Goal: Task Accomplishment & Management: Manage account settings

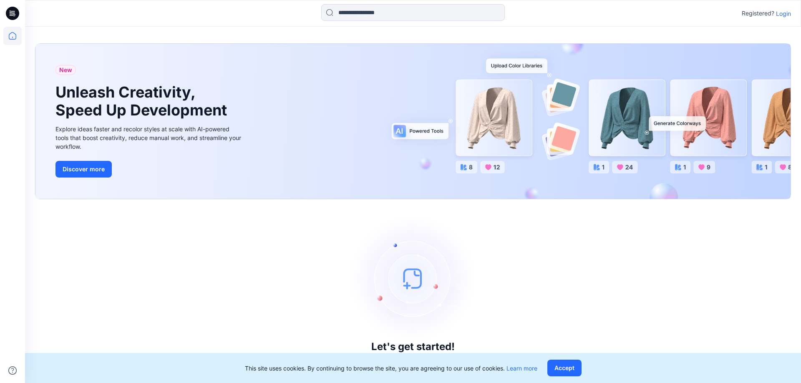
click at [777, 15] on p "Login" at bounding box center [783, 13] width 15 height 9
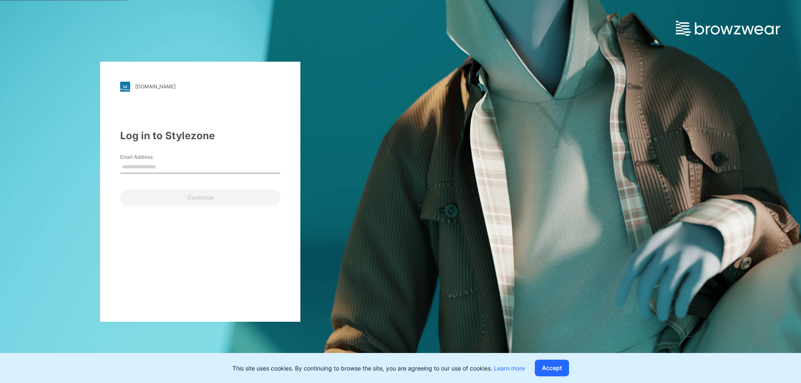
type input "**********"
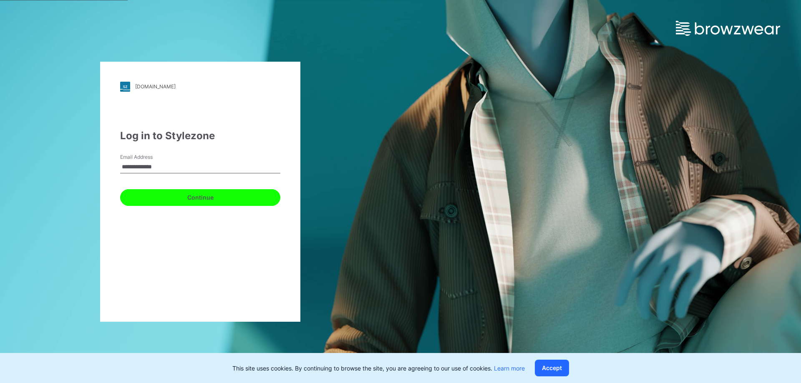
click at [216, 197] on button "Continue" at bounding box center [200, 197] width 160 height 17
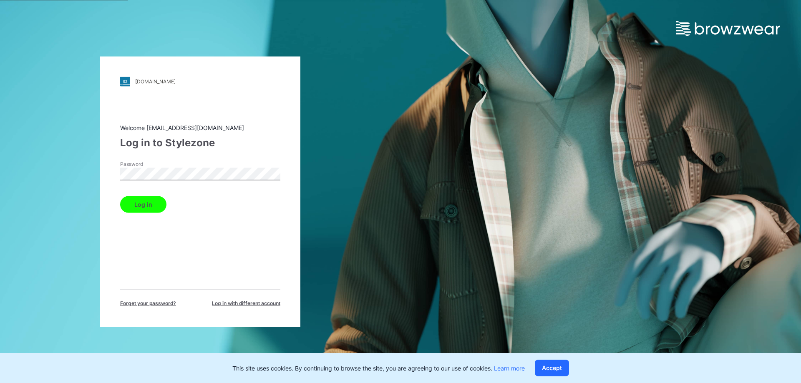
click at [149, 204] on button "Log in" at bounding box center [143, 204] width 46 height 17
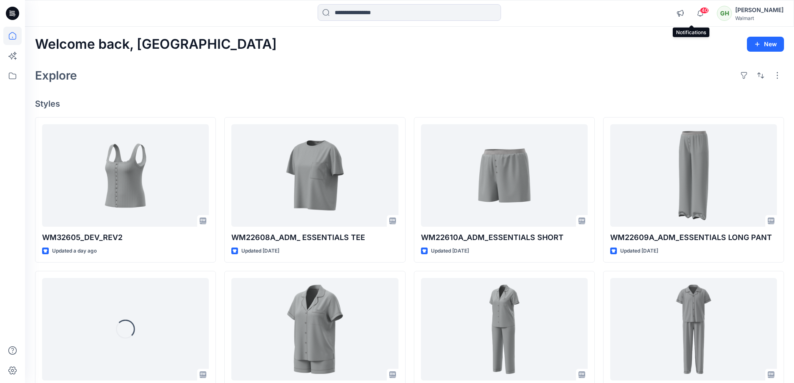
click at [700, 10] on span "40" at bounding box center [704, 10] width 9 height 7
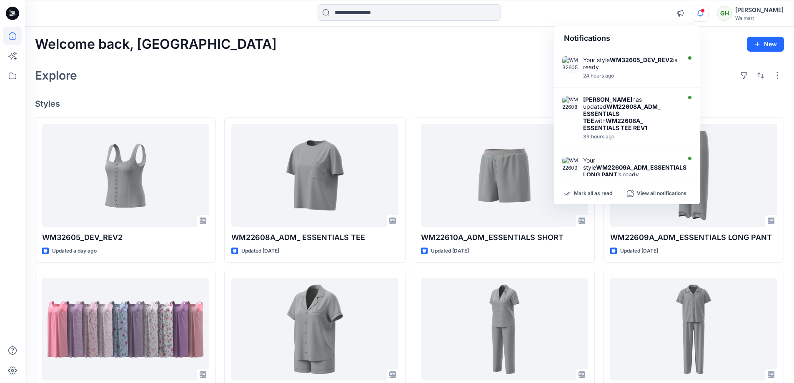
click at [427, 52] on div "Welcome back, Gayan New" at bounding box center [409, 44] width 749 height 15
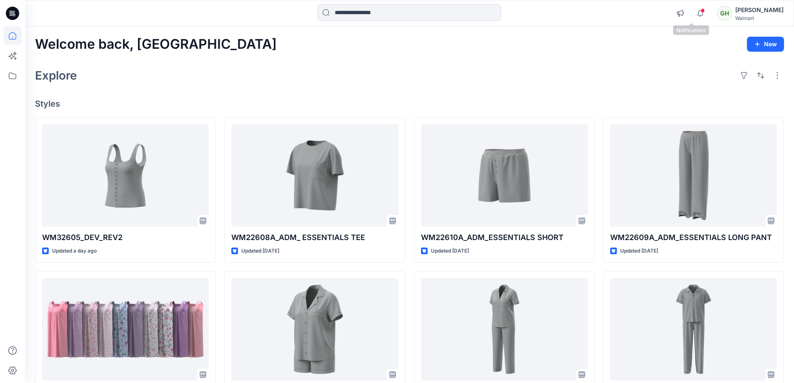
click at [697, 3] on div "Notifications Your style WM32605_DEV_REV2 is ready 24 hours ago Sanjeewa Dankol…" at bounding box center [409, 13] width 769 height 27
click at [701, 10] on span at bounding box center [703, 10] width 4 height 5
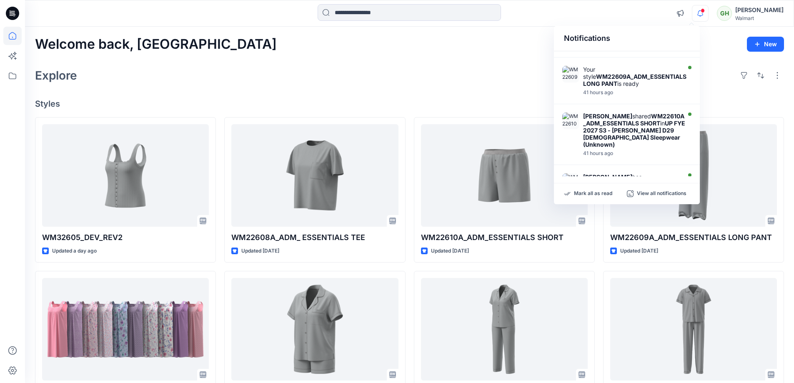
scroll to position [83, 0]
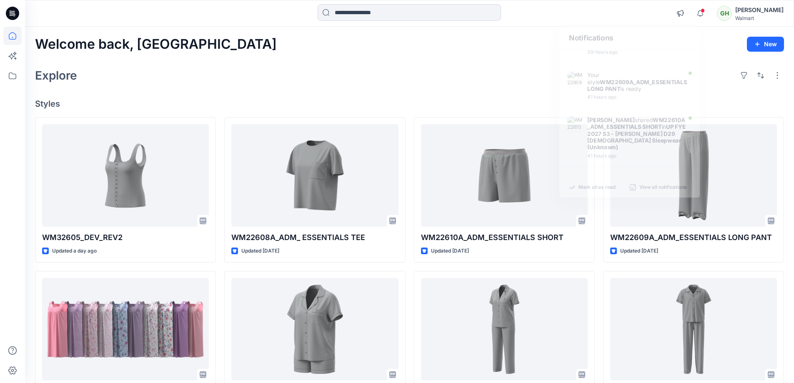
click at [356, 86] on div "Welcome back, Gayan New Explore Styles WM32605_DEV_REV2 Updated a day ago WM123…" at bounding box center [409, 319] width 769 height 584
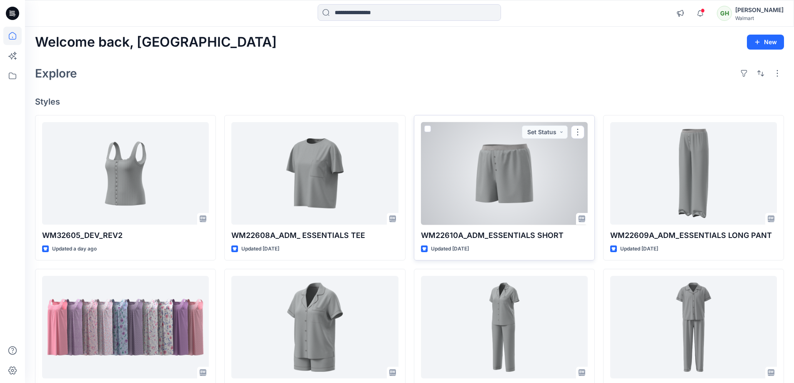
scroll to position [0, 0]
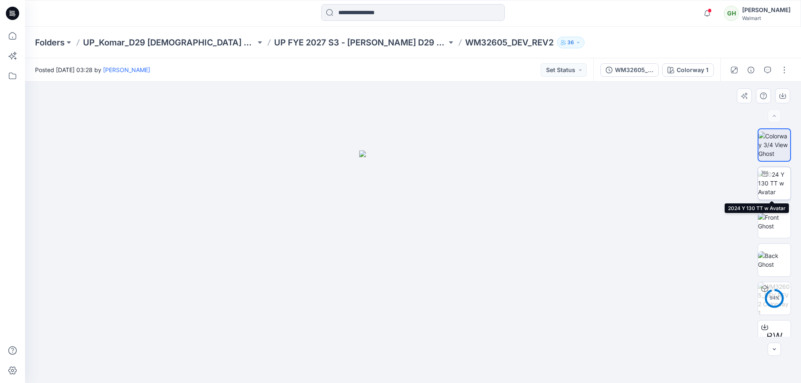
click at [775, 176] on img at bounding box center [774, 183] width 33 height 26
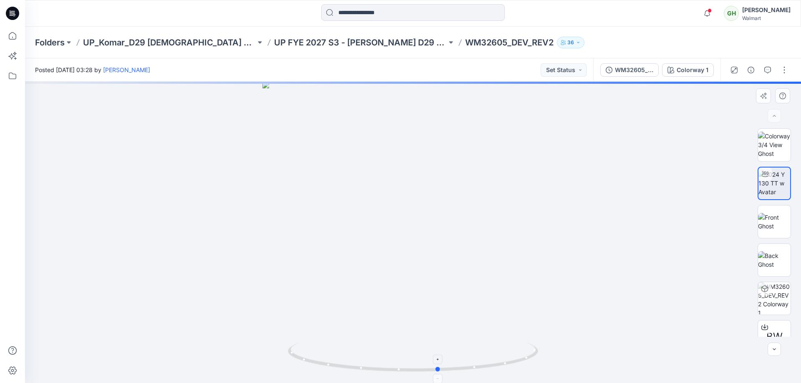
drag, startPoint x: 457, startPoint y: 371, endPoint x: 502, endPoint y: 344, distance: 53.1
click at [502, 344] on icon at bounding box center [414, 358] width 252 height 31
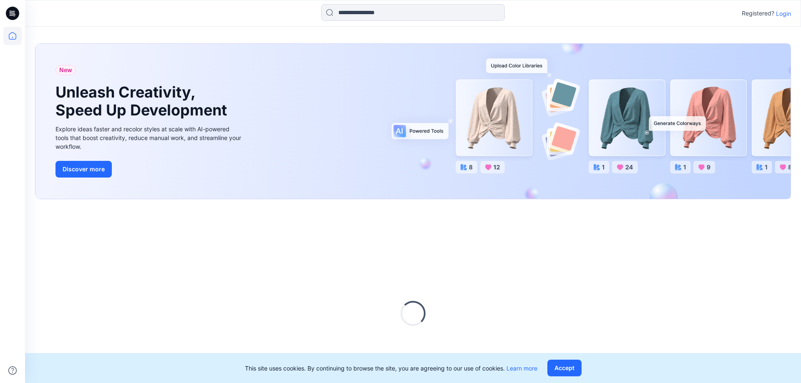
click at [773, 18] on p "Registered?" at bounding box center [757, 13] width 33 height 10
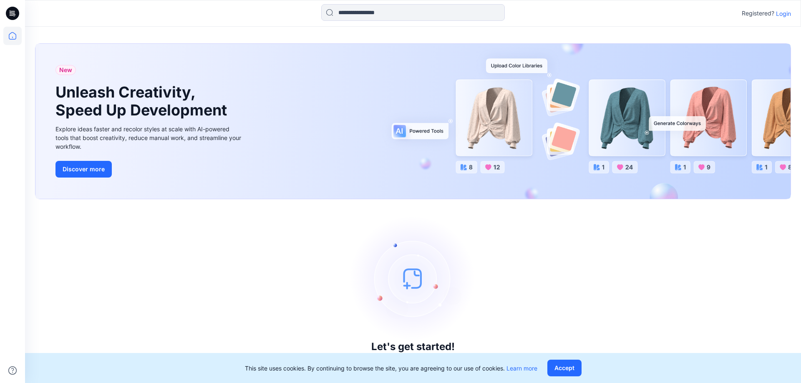
click at [779, 18] on div "Registered? Login" at bounding box center [765, 13] width 49 height 10
click at [779, 14] on p "Login" at bounding box center [783, 13] width 15 height 9
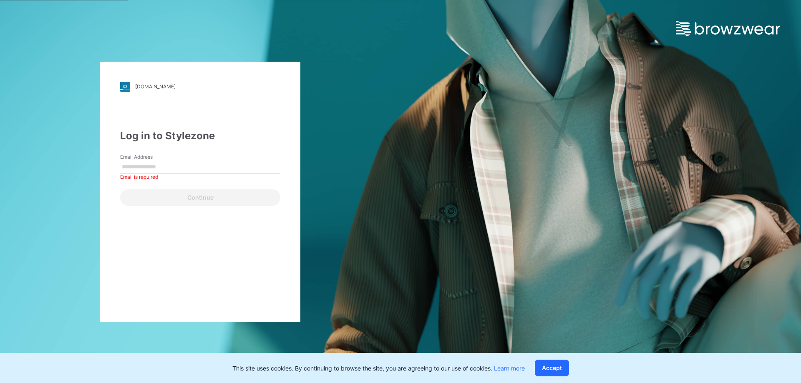
click at [217, 156] on div "Email Address Email is required" at bounding box center [200, 165] width 160 height 25
click at [212, 163] on input "Email Address" at bounding box center [200, 167] width 160 height 13
type input "**********"
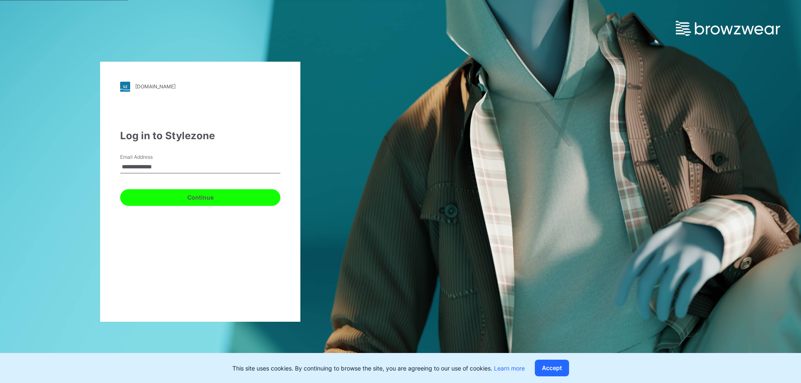
click at [201, 204] on button "Continue" at bounding box center [200, 197] width 160 height 17
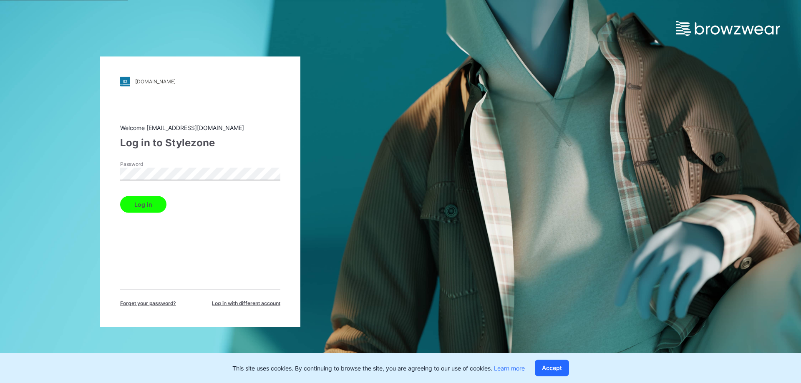
click at [152, 205] on button "Log in" at bounding box center [143, 204] width 46 height 17
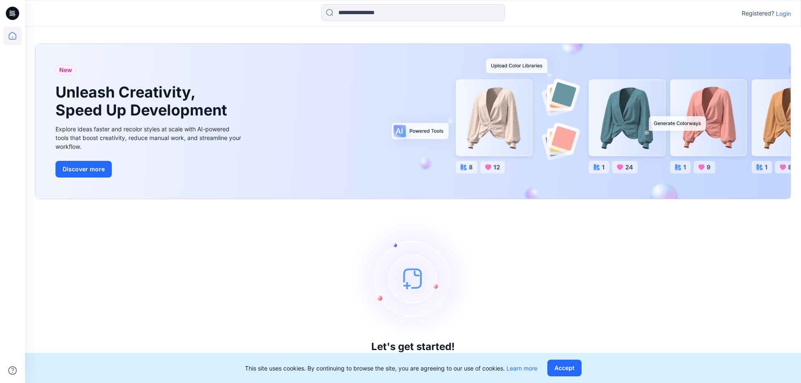
click at [785, 12] on p "Login" at bounding box center [783, 13] width 15 height 9
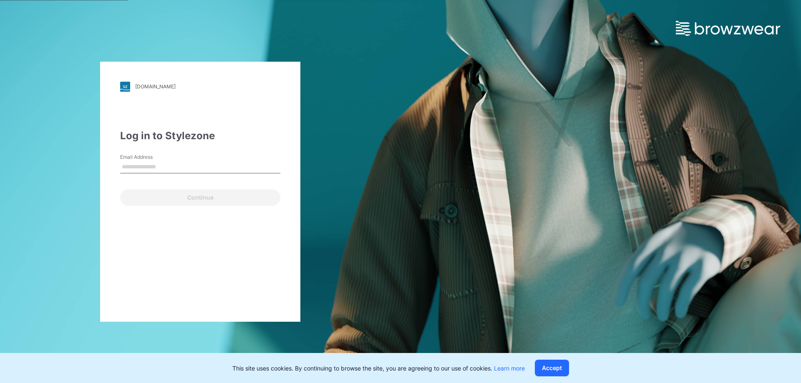
click at [179, 166] on input "Email Address" at bounding box center [200, 167] width 160 height 13
type input "**********"
click at [161, 188] on div "Continue" at bounding box center [200, 196] width 160 height 20
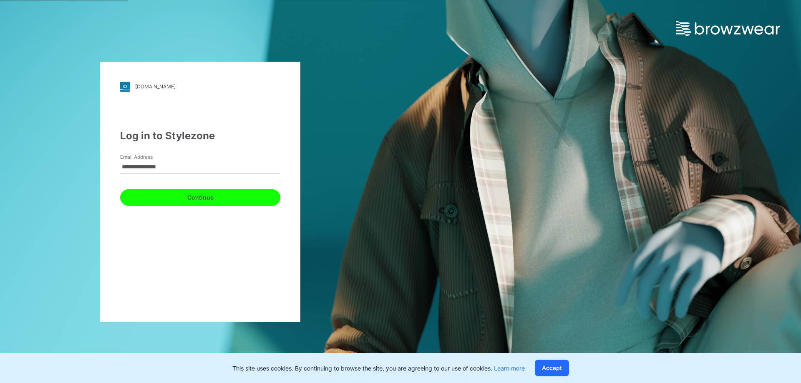
click at [159, 192] on button "Continue" at bounding box center [200, 197] width 160 height 17
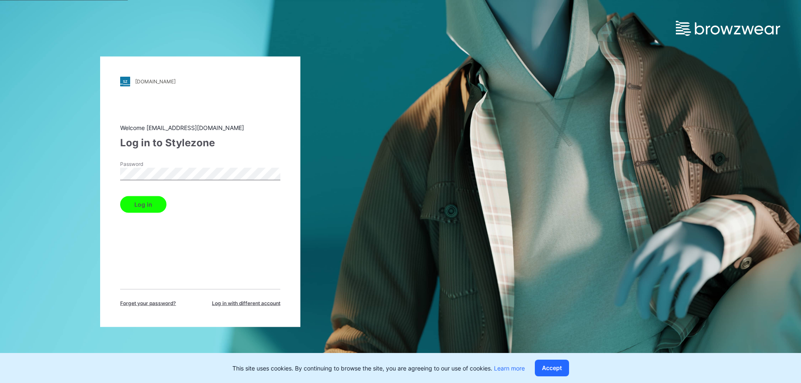
click at [159, 193] on div "Log in" at bounding box center [200, 203] width 160 height 20
click at [158, 200] on button "Log in" at bounding box center [143, 204] width 46 height 17
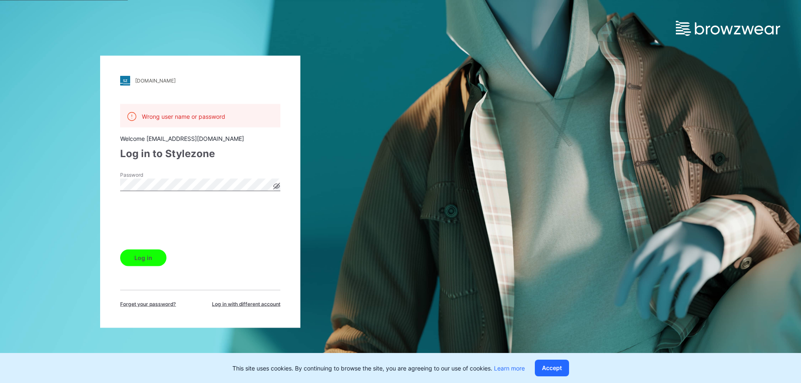
click at [154, 251] on button "Log in" at bounding box center [143, 257] width 46 height 17
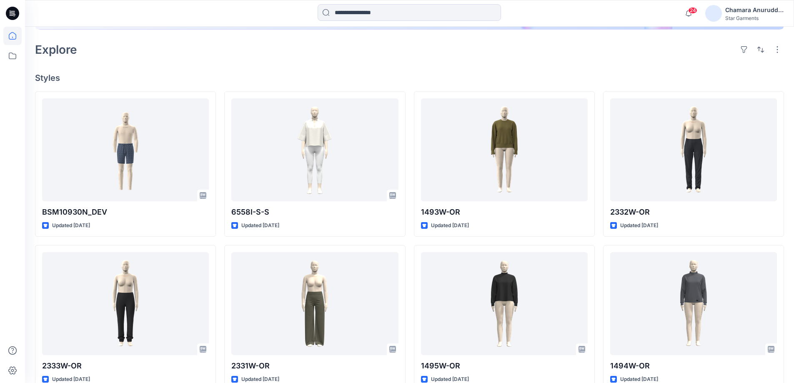
scroll to position [155, 0]
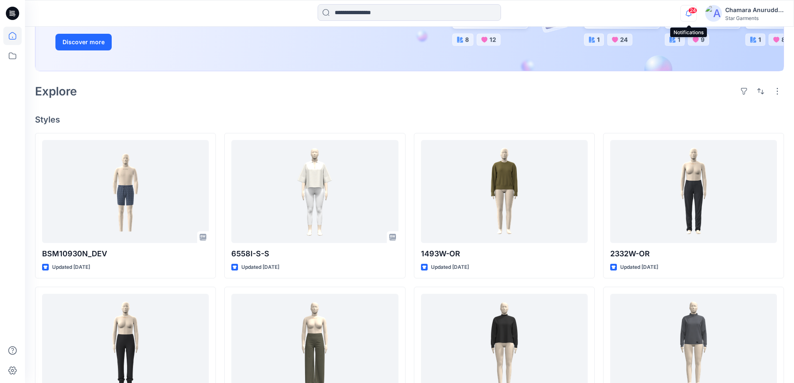
click at [690, 15] on icon "button" at bounding box center [689, 13] width 16 height 17
